Goal: Task Accomplishment & Management: Manage account settings

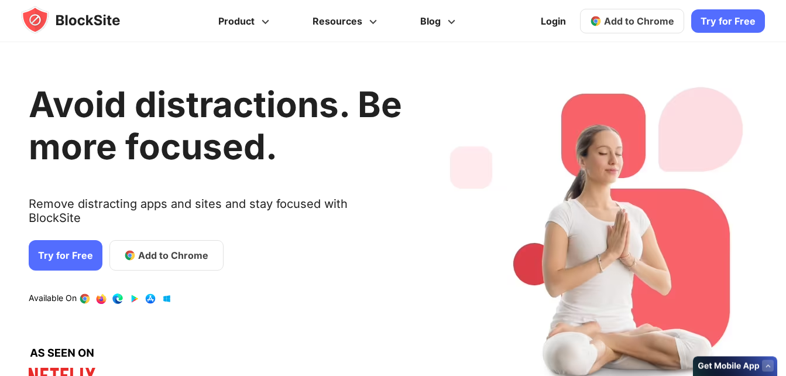
click at [638, 18] on span "Add to Chrome" at bounding box center [639, 21] width 70 height 12
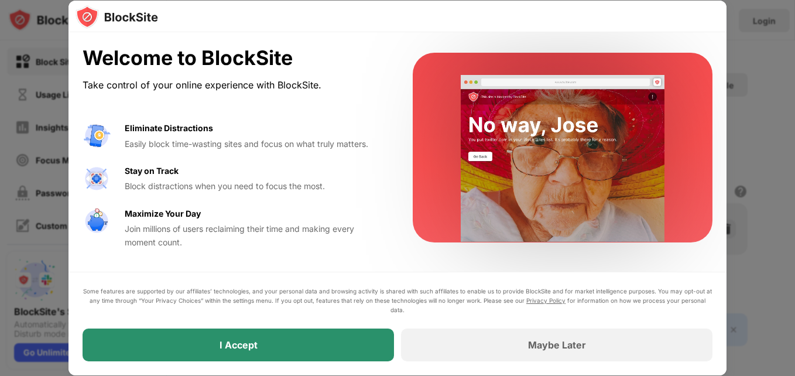
click at [309, 357] on div "I Accept" at bounding box center [238, 344] width 311 height 33
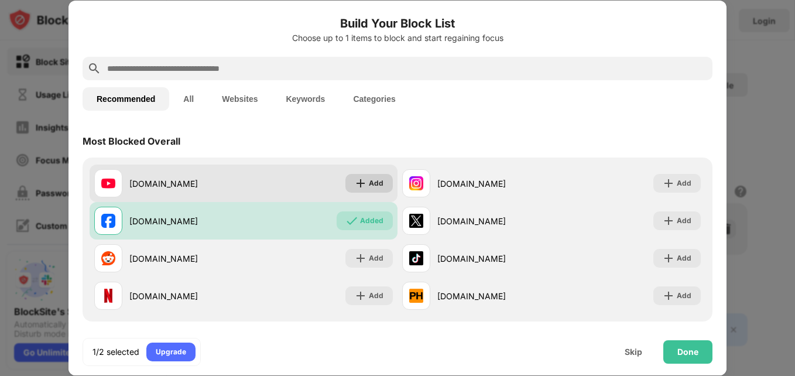
click at [358, 187] on img at bounding box center [361, 183] width 12 height 12
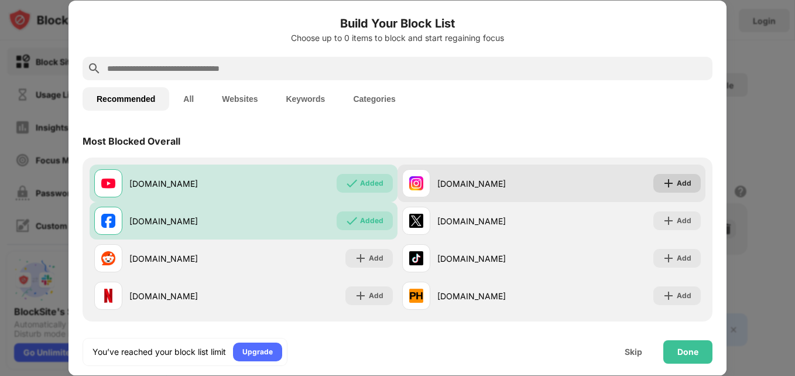
click at [678, 180] on div "Add" at bounding box center [683, 183] width 15 height 12
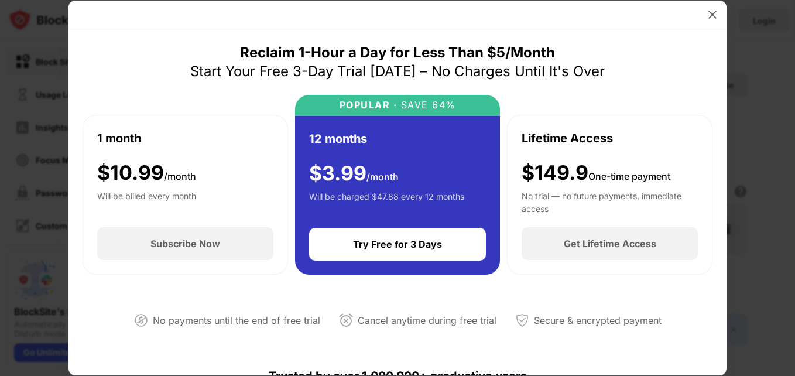
click at [283, 165] on div "1 month $ 10.99 /month Will be billed every month Subscribe Now" at bounding box center [185, 195] width 205 height 160
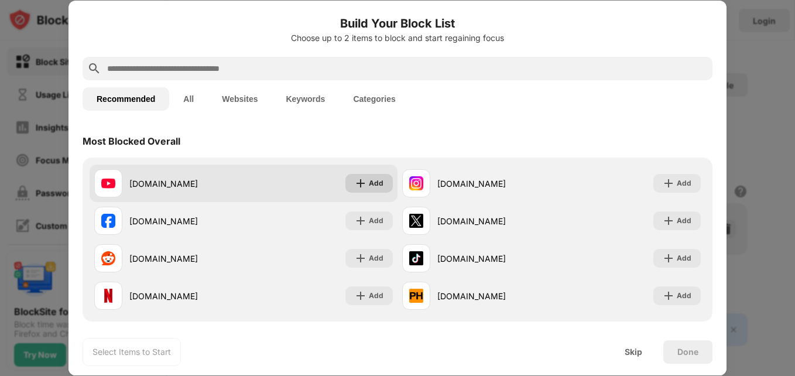
click at [356, 192] on div "Add" at bounding box center [368, 183] width 47 height 19
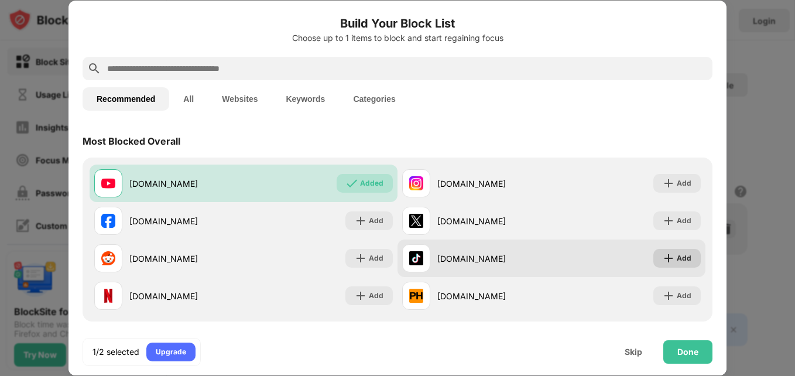
click at [670, 266] on div "Add" at bounding box center [676, 258] width 47 height 19
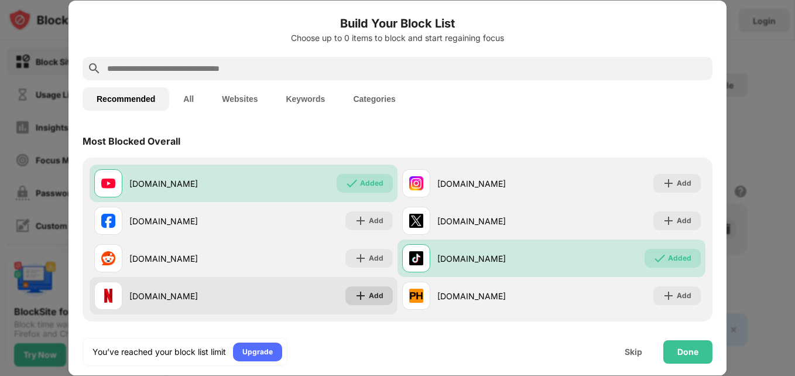
click at [369, 296] on div "Add" at bounding box center [376, 296] width 15 height 12
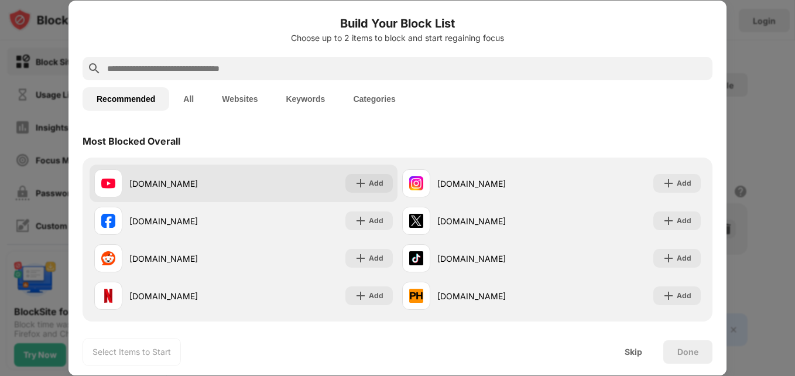
click at [355, 194] on div "youtube.com Add" at bounding box center [244, 182] width 308 height 37
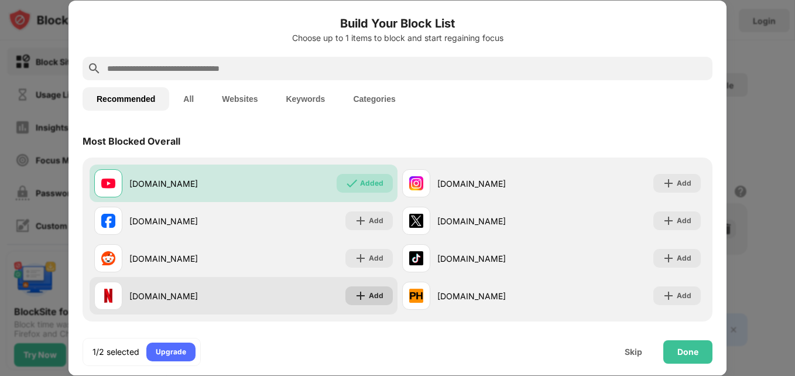
click at [377, 299] on div "Add" at bounding box center [376, 296] width 15 height 12
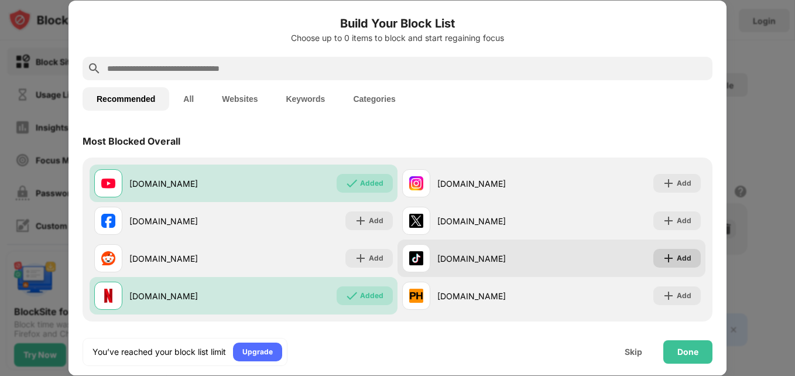
click at [662, 257] on img at bounding box center [668, 258] width 12 height 12
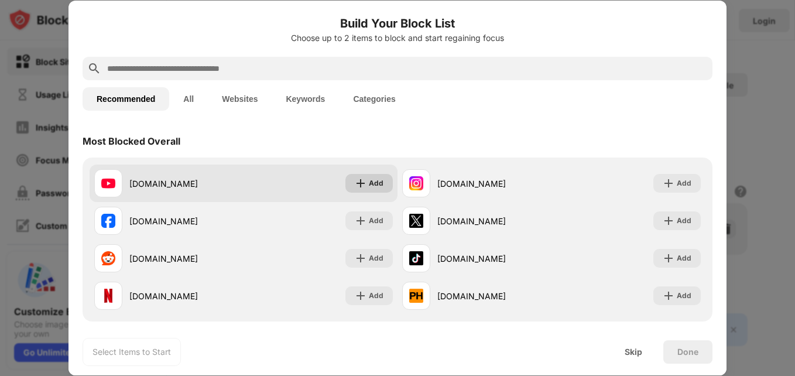
click at [369, 183] on div "Add" at bounding box center [376, 183] width 15 height 12
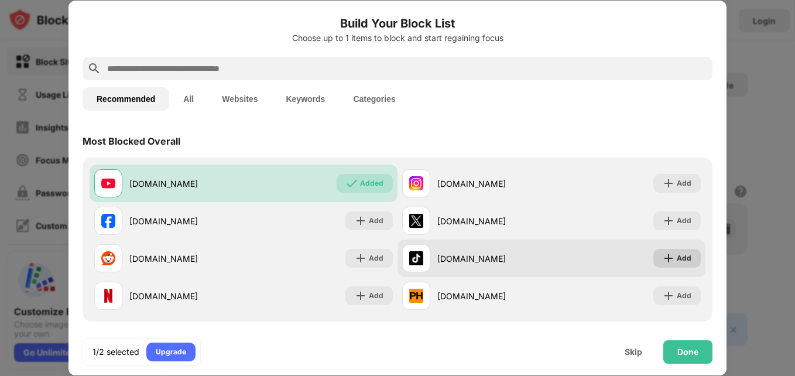
click at [666, 255] on img at bounding box center [668, 258] width 12 height 12
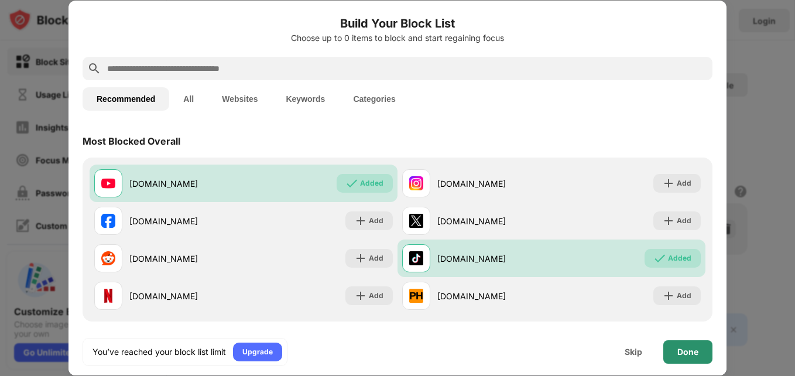
click at [679, 345] on div "Done" at bounding box center [687, 351] width 49 height 23
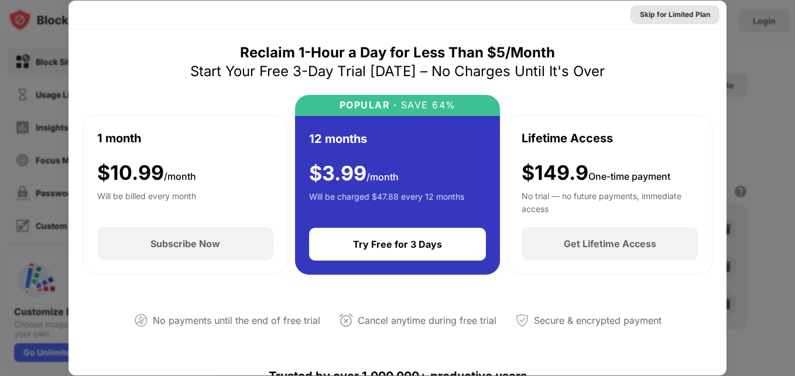
click at [653, 19] on div "Skip for Limited Plan" at bounding box center [675, 15] width 70 height 12
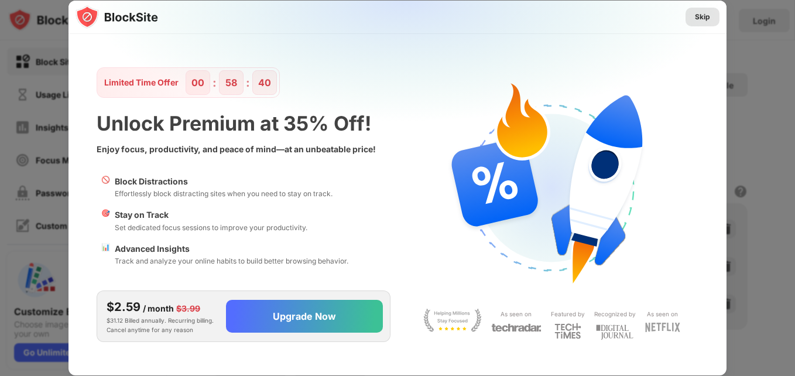
click at [700, 17] on div "Skip" at bounding box center [702, 17] width 15 height 12
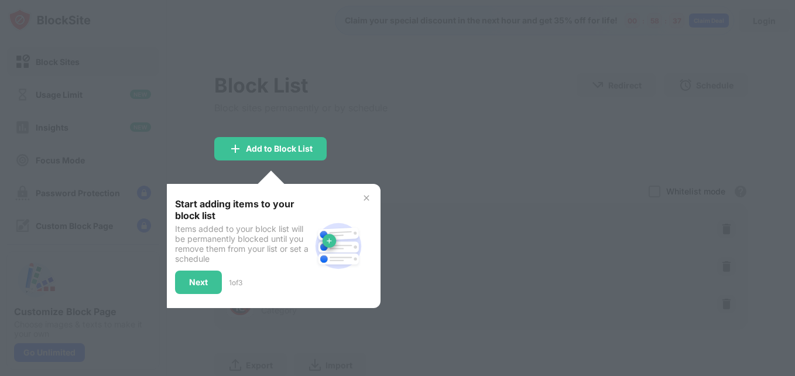
click at [366, 202] on img at bounding box center [366, 197] width 9 height 9
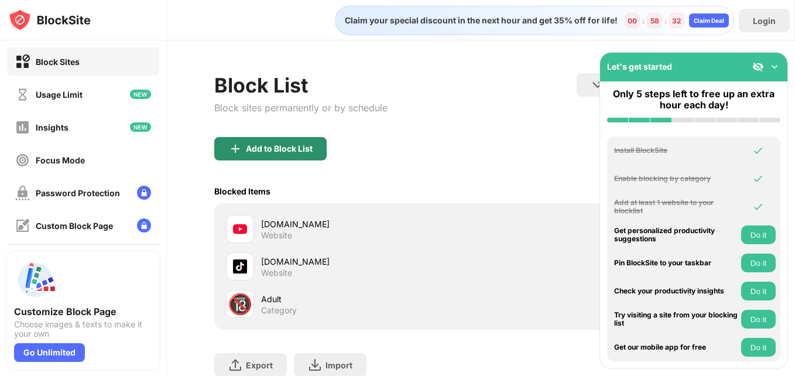
click at [266, 150] on div "Add to Block List" at bounding box center [279, 148] width 67 height 9
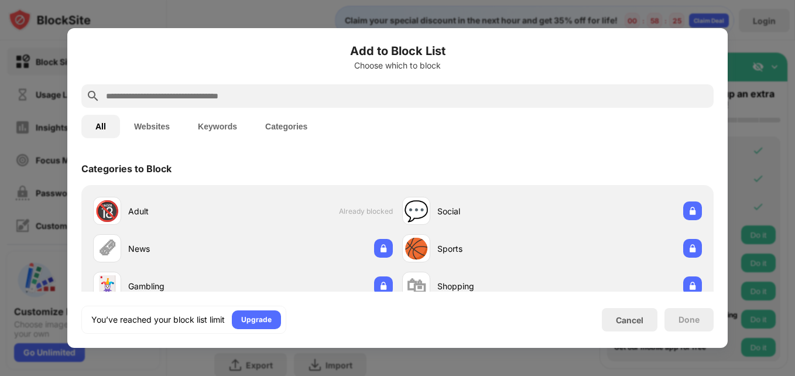
drag, startPoint x: 583, startPoint y: 289, endPoint x: 343, endPoint y: 339, distance: 245.7
click at [343, 339] on div "Add to Block List Choose which to block All Websites Keywords Categories Catego…" at bounding box center [397, 188] width 660 height 320
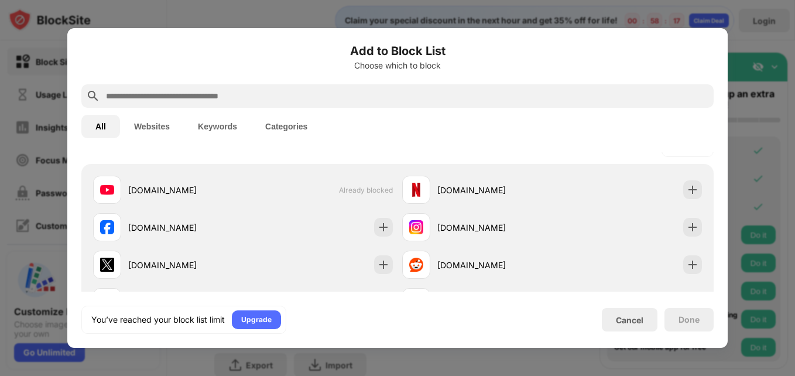
scroll to position [211, 0]
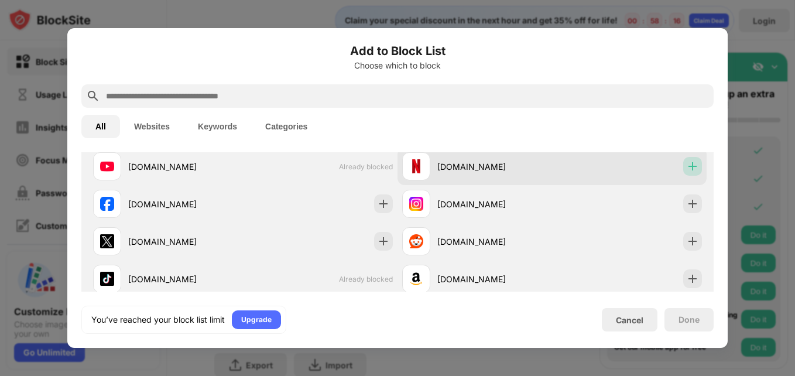
click at [688, 165] on img at bounding box center [692, 166] width 12 height 12
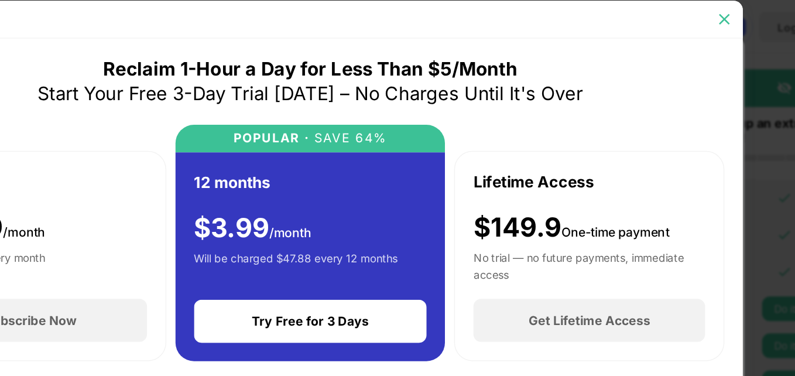
click at [716, 16] on img at bounding box center [712, 15] width 12 height 12
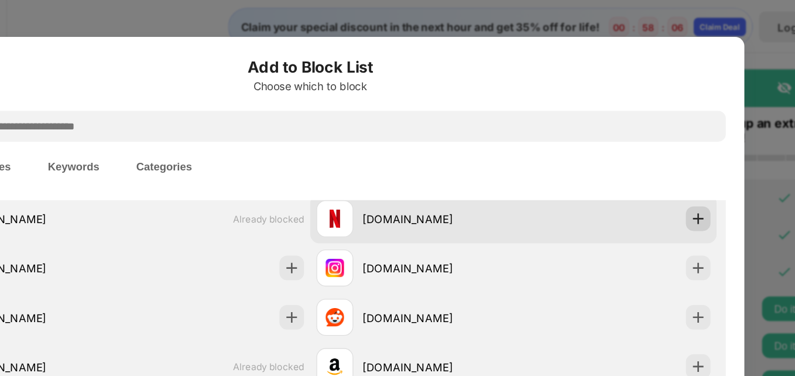
click at [686, 165] on img at bounding box center [692, 166] width 12 height 12
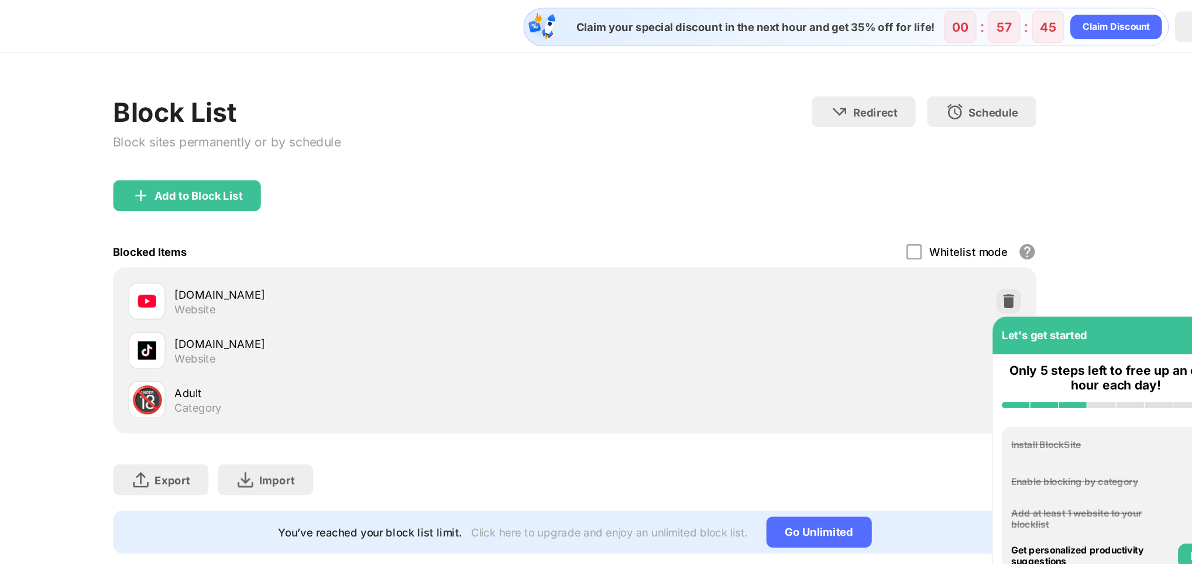
drag, startPoint x: 726, startPoint y: 0, endPoint x: 802, endPoint y: 73, distance: 105.1
click at [794, 73] on div "Block List Block sites permanently or by schedule Redirect Choose a site to be …" at bounding box center [679, 105] width 702 height 64
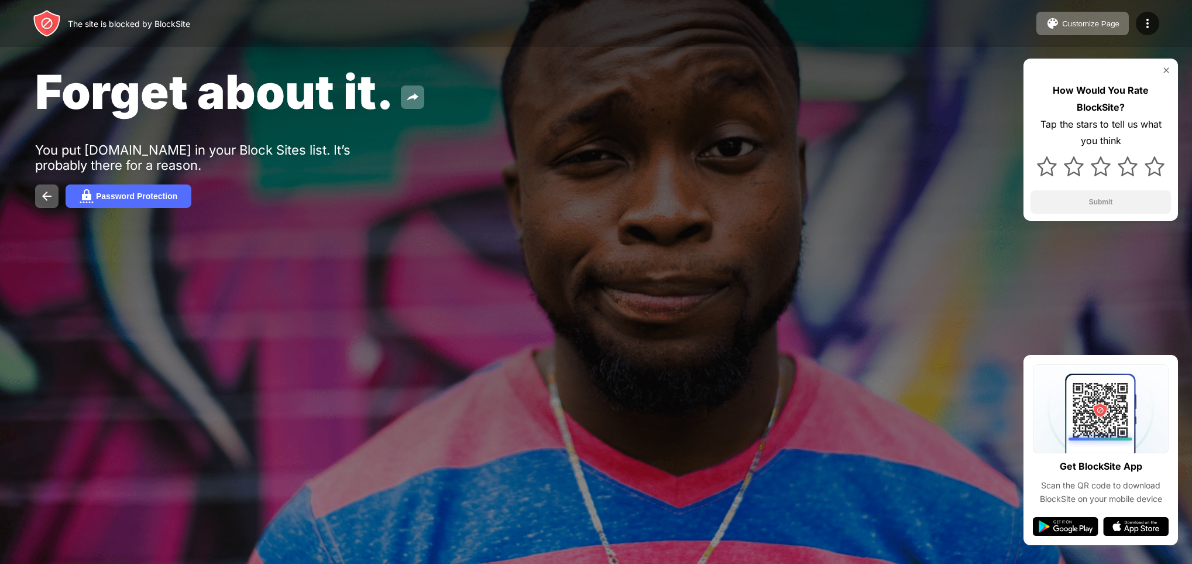
drag, startPoint x: 1031, startPoint y: 1, endPoint x: 687, endPoint y: 204, distance: 399.0
click at [687, 204] on div "Password Protection" at bounding box center [596, 195] width 1122 height 23
